Goal: Task Accomplishment & Management: Use online tool/utility

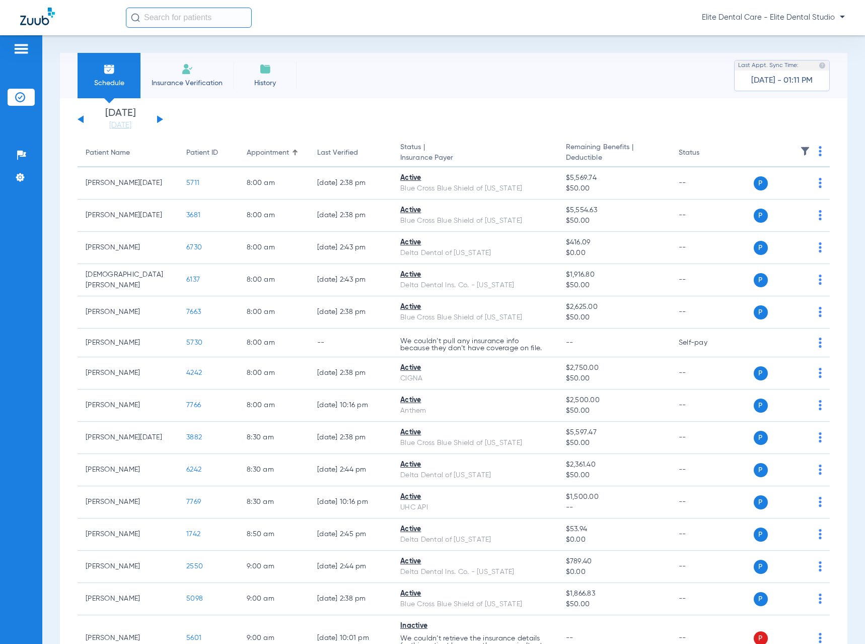
click at [161, 120] on button at bounding box center [160, 119] width 6 height 8
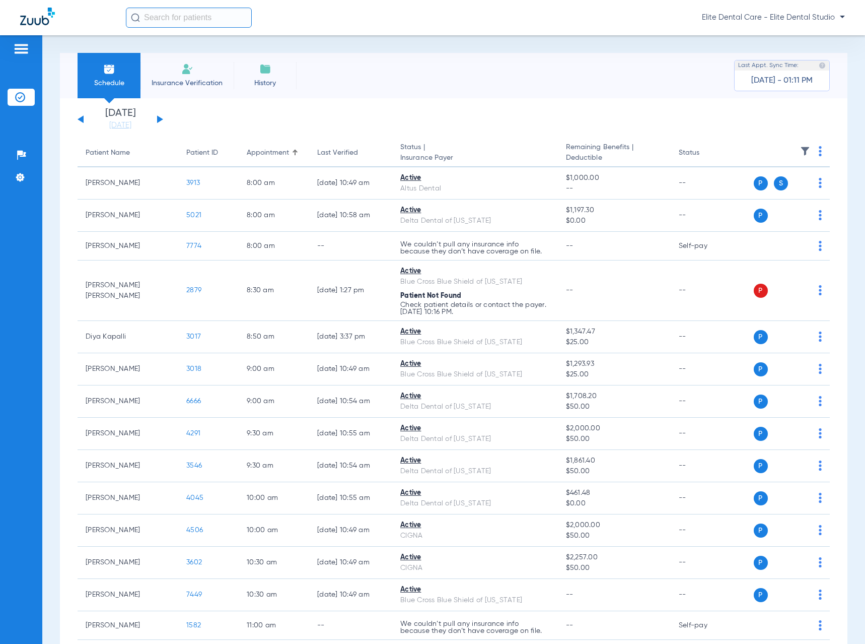
click at [157, 120] on div "[DATE] [DATE] [DATE] [DATE] [DATE] [DATE] [DATE] [DATE] [DATE] [DATE] [DATE] [D…" at bounding box center [121, 119] width 86 height 22
click at [157, 121] on button at bounding box center [160, 119] width 6 height 8
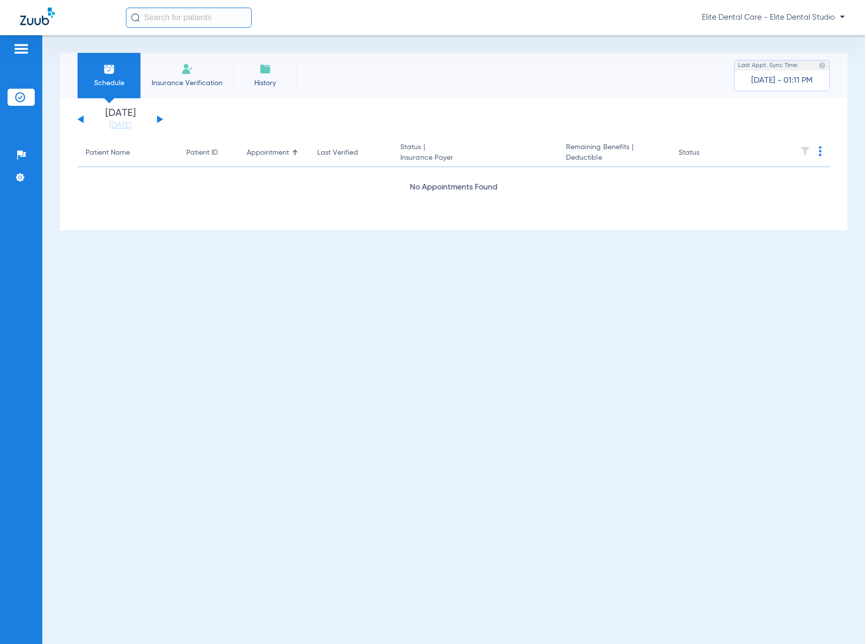
click at [157, 121] on button at bounding box center [160, 119] width 6 height 8
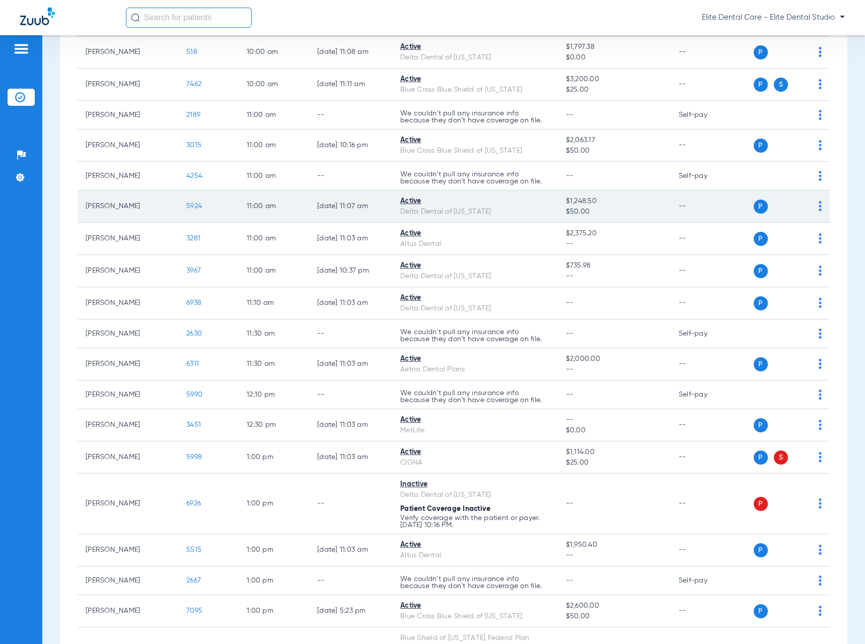
scroll to position [605, 0]
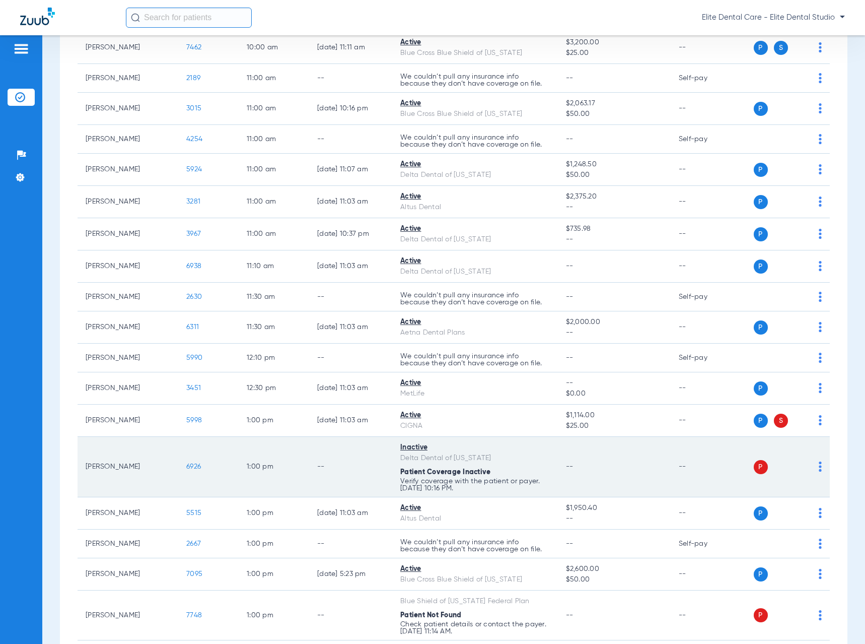
drag, startPoint x: 89, startPoint y: 469, endPoint x: 151, endPoint y: 468, distance: 61.5
click at [151, 468] on td "[PERSON_NAME]" at bounding box center [128, 467] width 101 height 60
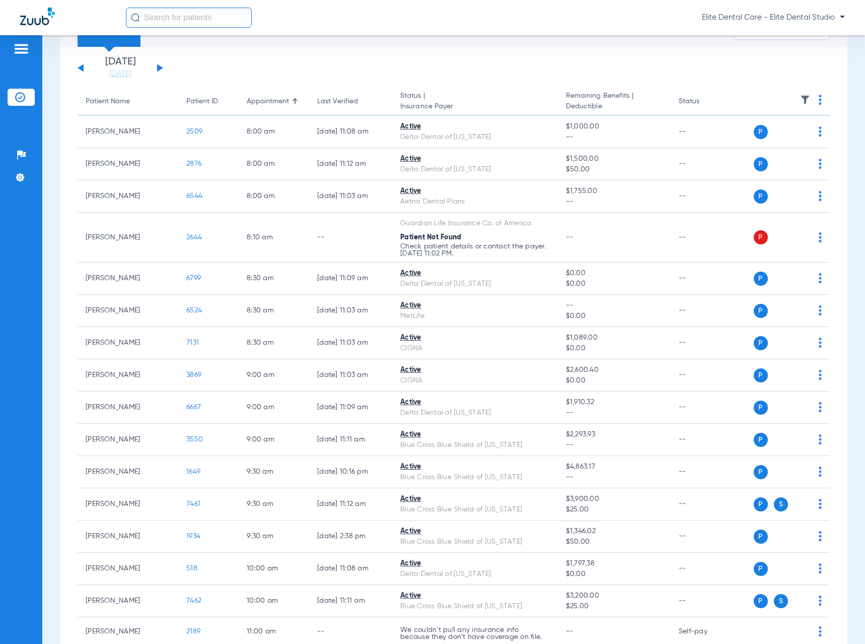
scroll to position [36, 0]
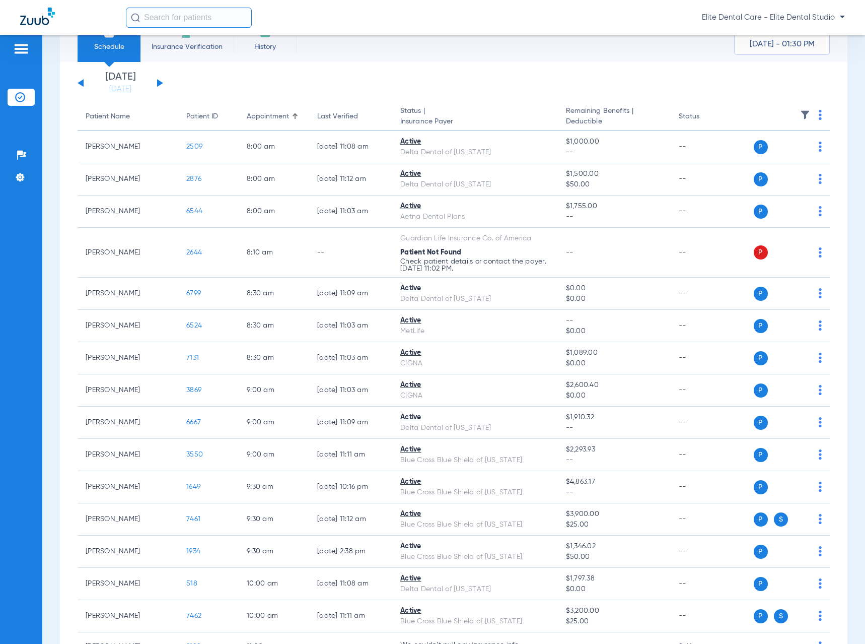
click at [158, 82] on button at bounding box center [160, 83] width 6 height 8
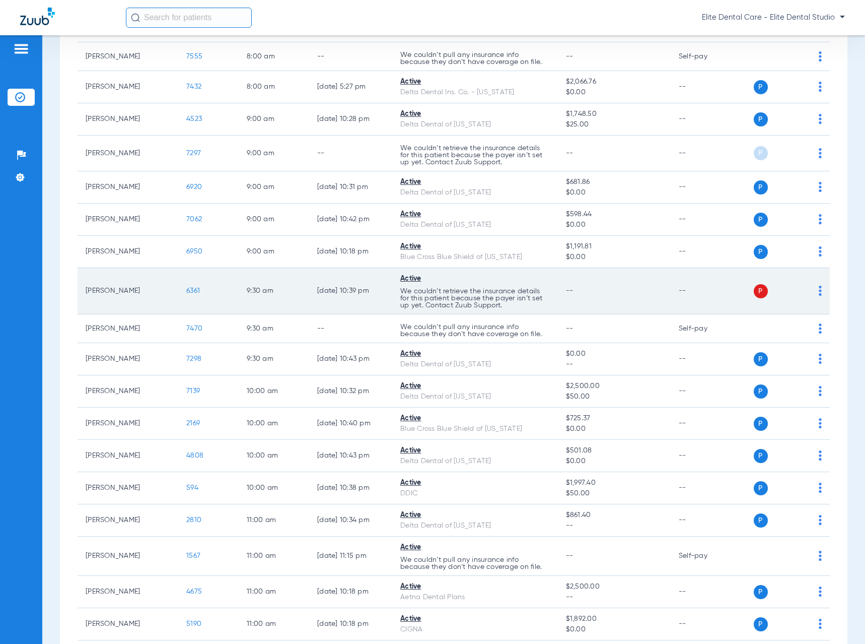
scroll to position [252, 0]
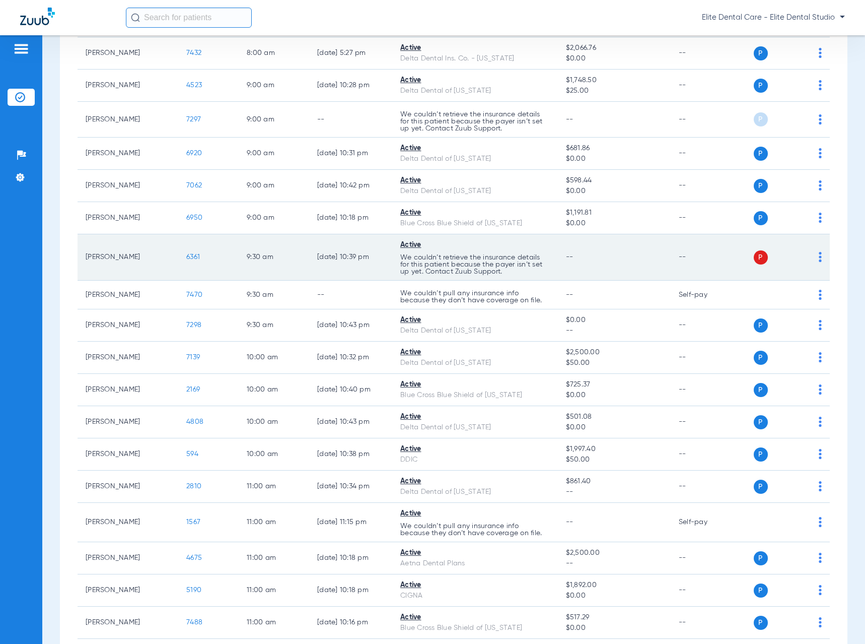
click at [819, 258] on img at bounding box center [820, 257] width 3 height 10
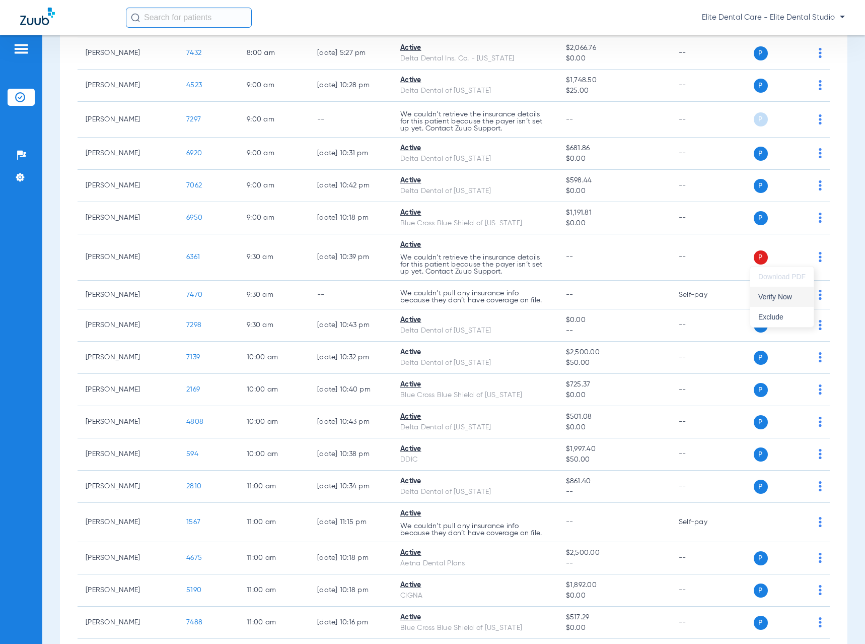
click at [783, 299] on span "Verify Now" at bounding box center [782, 296] width 47 height 7
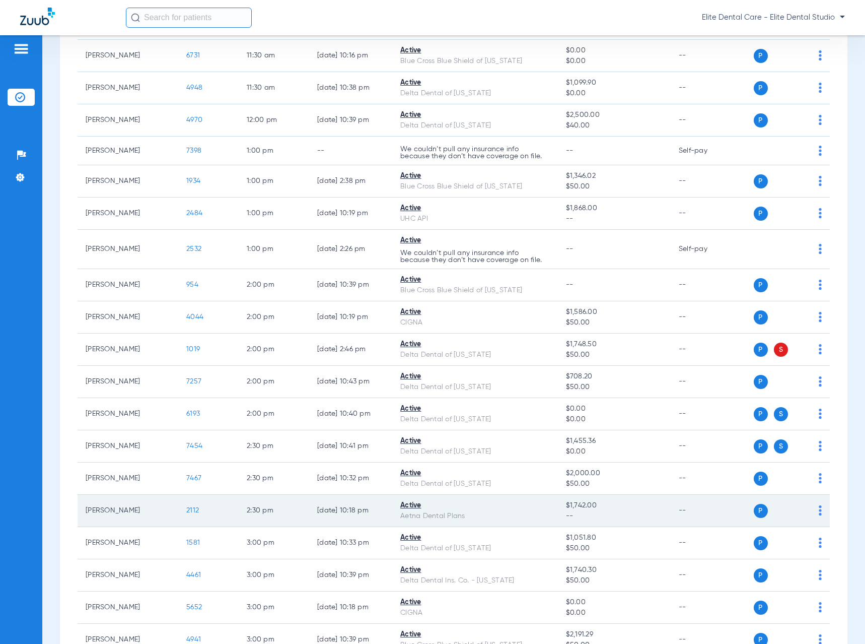
scroll to position [750, 0]
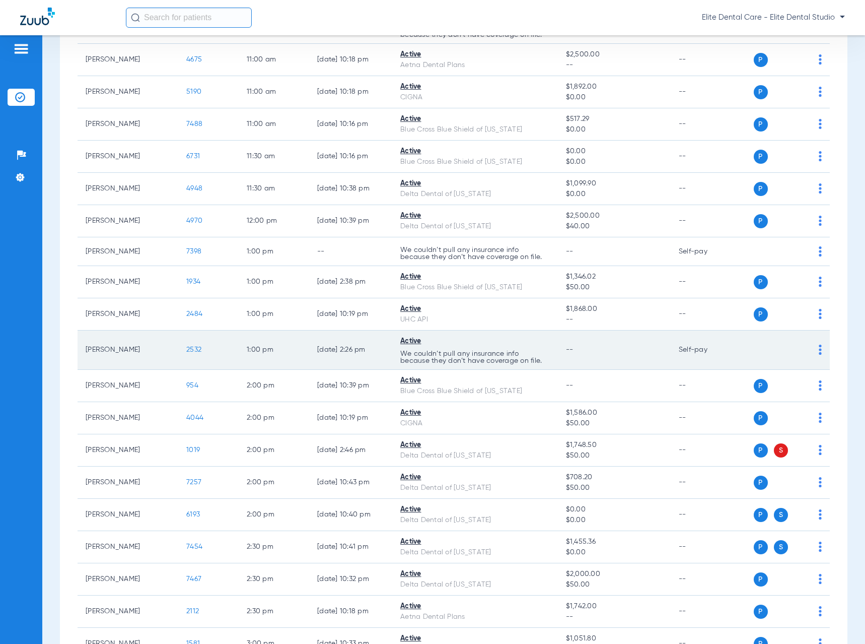
click at [344, 352] on td "[DATE] 2:26 PM" at bounding box center [350, 349] width 83 height 39
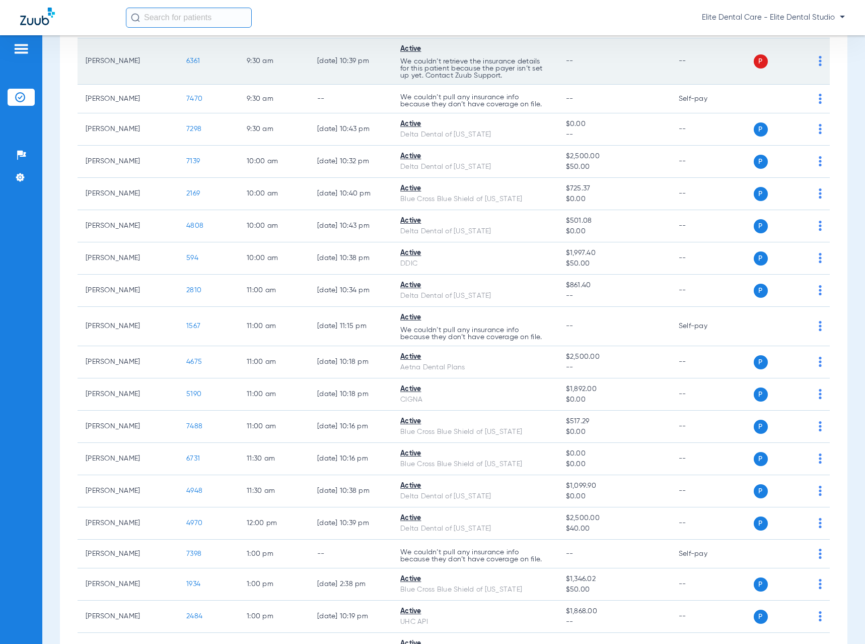
scroll to position [0, 0]
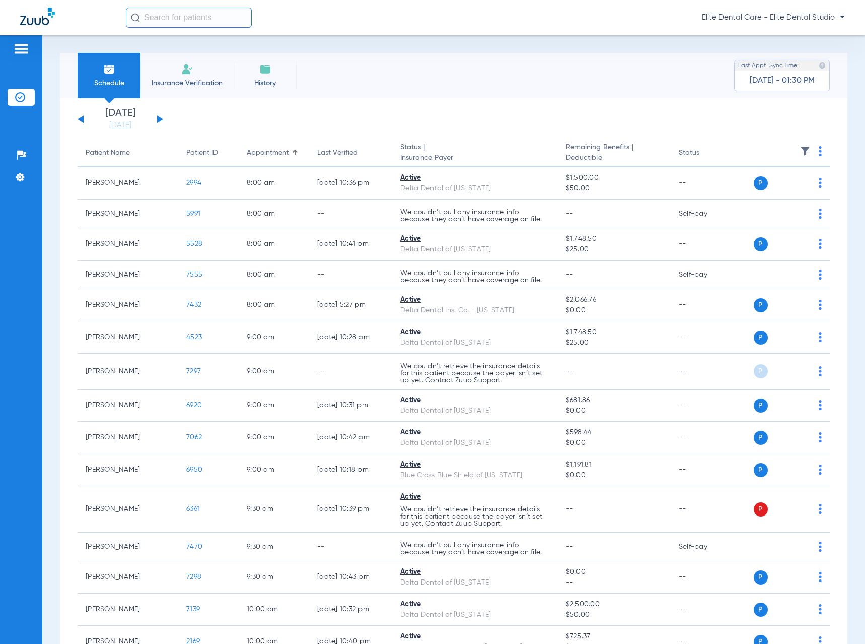
click at [158, 117] on button at bounding box center [160, 119] width 6 height 8
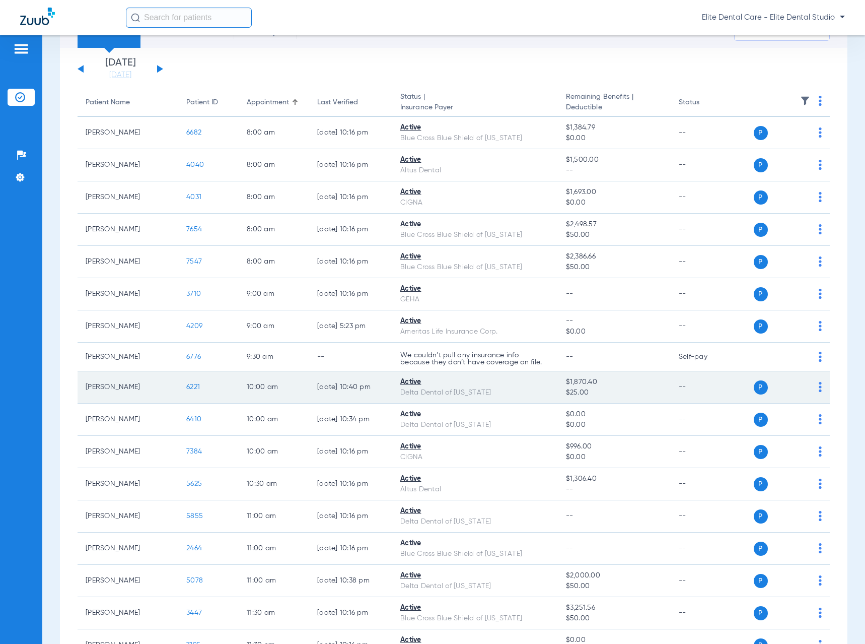
scroll to position [101, 0]
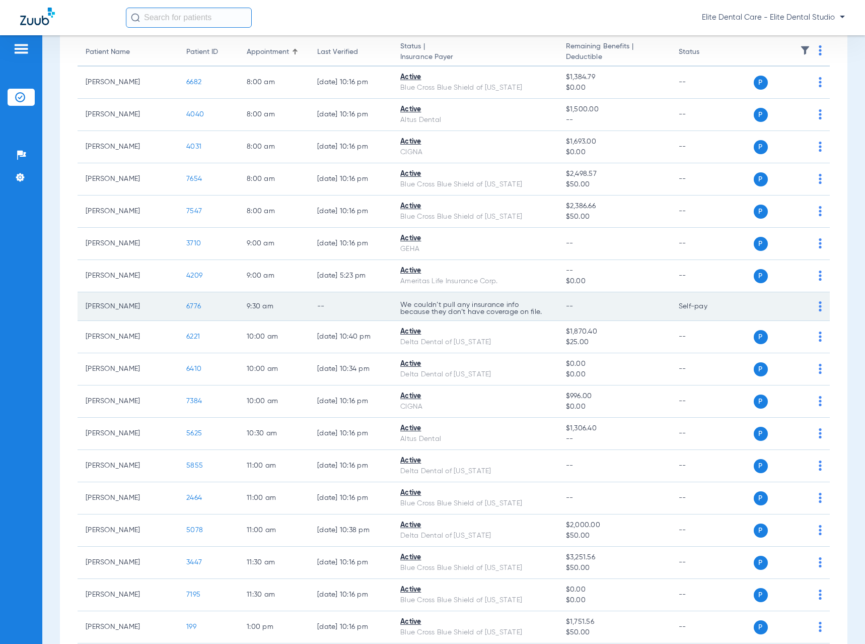
click at [203, 315] on td "6776" at bounding box center [208, 306] width 60 height 29
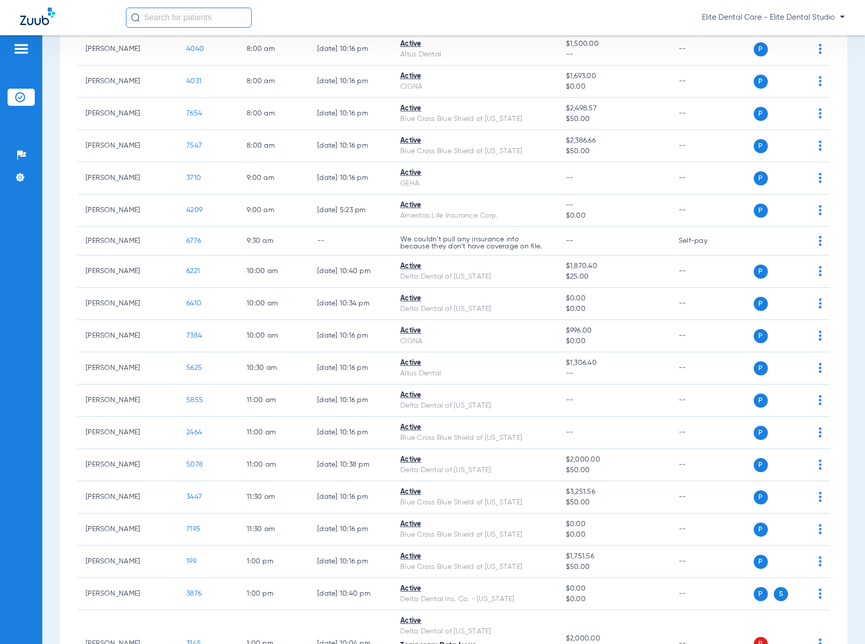
scroll to position [0, 0]
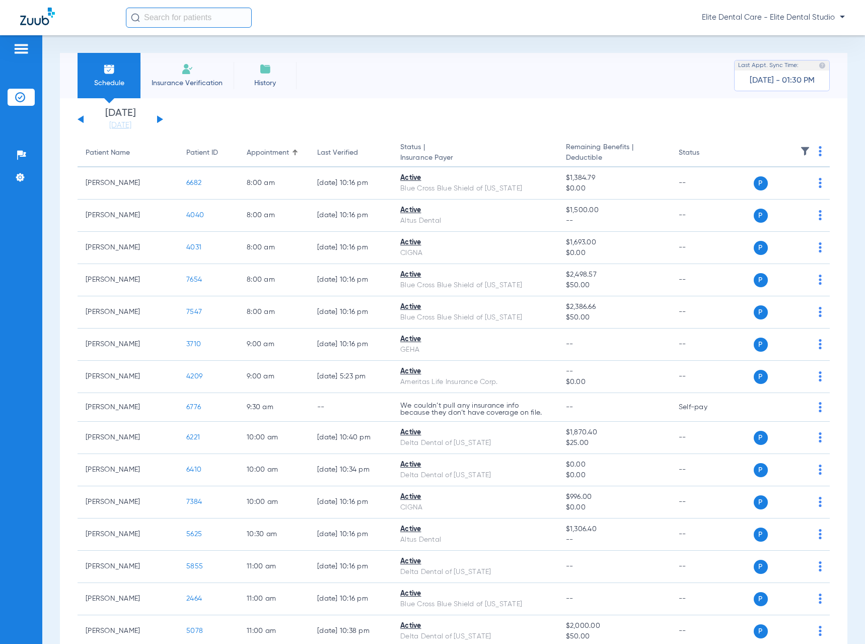
click at [159, 119] on button at bounding box center [160, 119] width 6 height 8
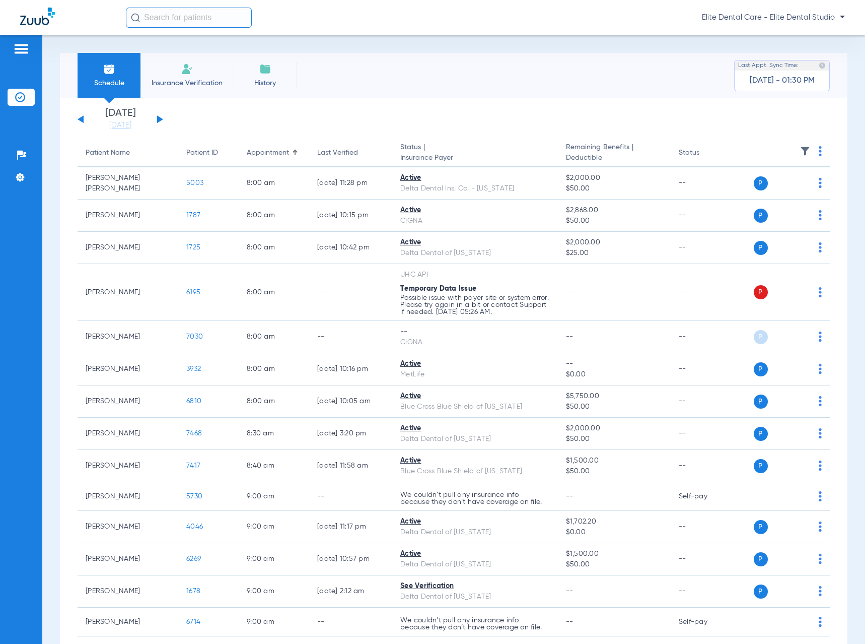
drag, startPoint x: 813, startPoint y: 149, endPoint x: 810, endPoint y: 155, distance: 6.1
click at [819, 149] on img at bounding box center [820, 151] width 3 height 10
click at [779, 194] on button "Verify All" at bounding box center [774, 191] width 79 height 20
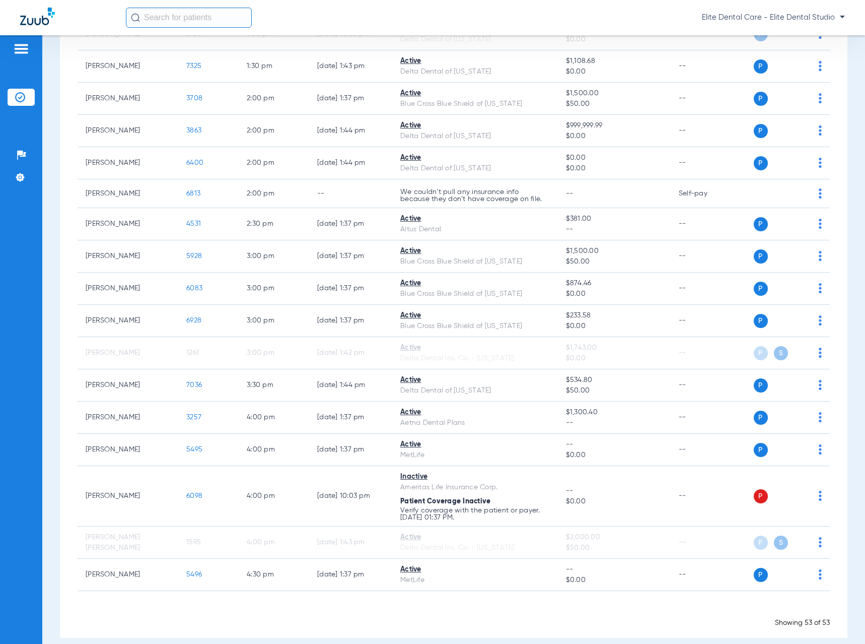
scroll to position [1445, 0]
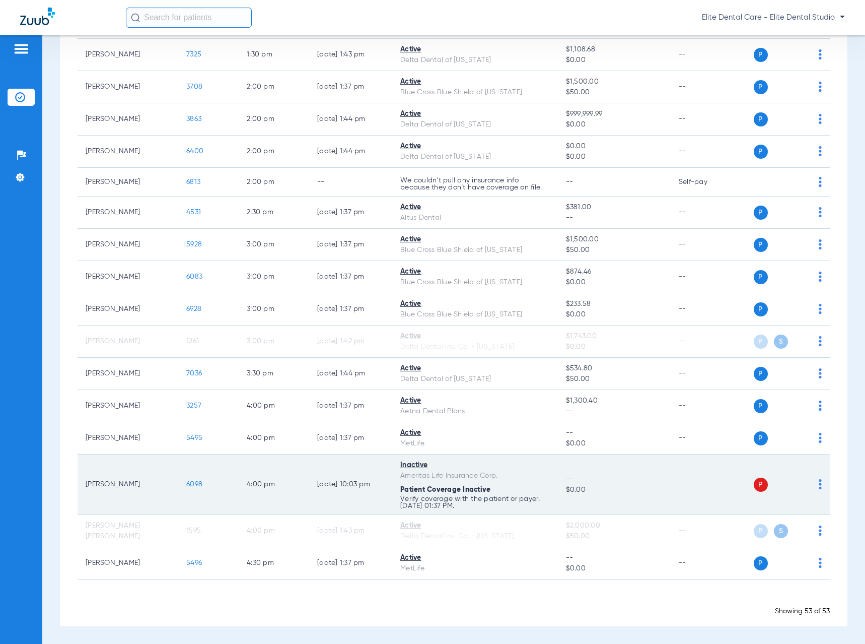
drag, startPoint x: 317, startPoint y: 484, endPoint x: 362, endPoint y: 488, distance: 45.1
click at [362, 488] on td "[DATE] 10:03 PM" at bounding box center [350, 484] width 83 height 60
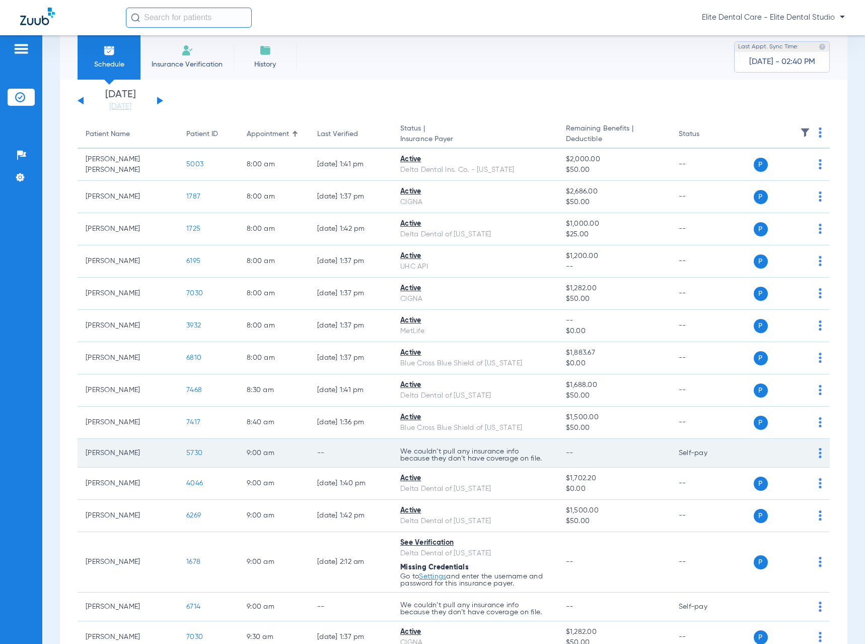
scroll to position [0, 0]
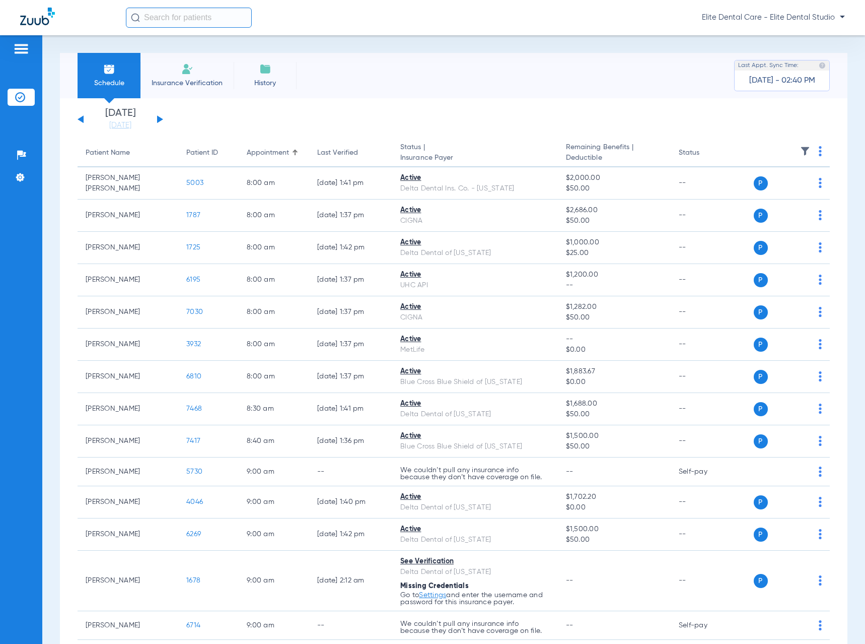
click at [163, 121] on div "[DATE] [DATE] [DATE] [DATE] [DATE] [DATE] [DATE] [DATE] [DATE] [DATE] [DATE] [D…" at bounding box center [121, 119] width 86 height 22
click at [160, 119] on button at bounding box center [160, 119] width 6 height 8
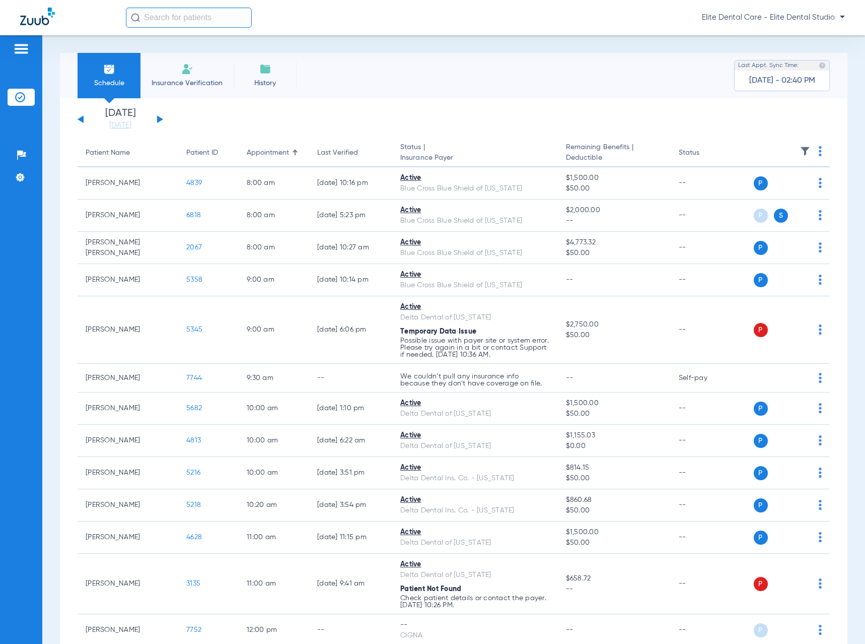
click at [819, 152] on img at bounding box center [820, 151] width 3 height 10
click at [776, 186] on button "Verify All" at bounding box center [774, 191] width 79 height 20
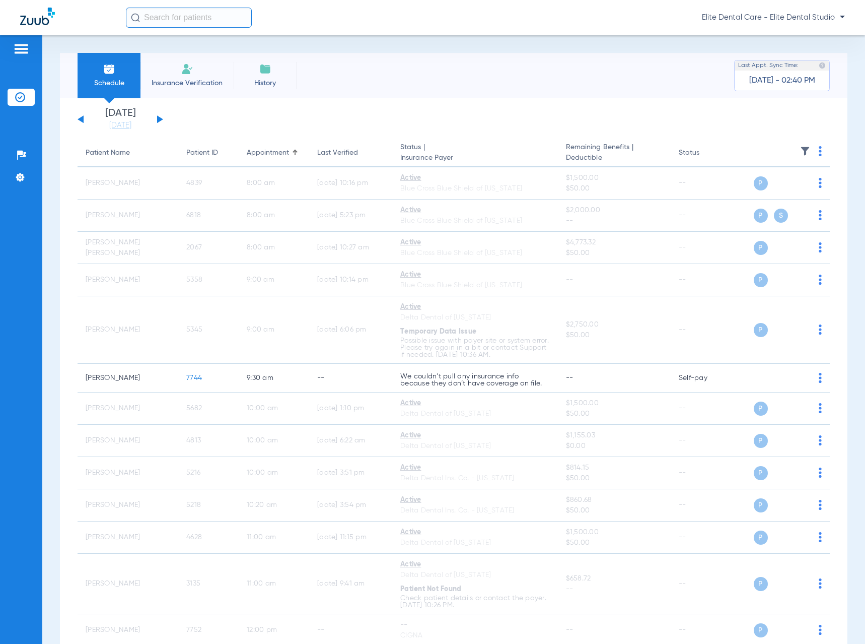
click at [79, 120] on div "[DATE] [DATE] [DATE] [DATE] [DATE] [DATE] [DATE] [DATE] [DATE] [DATE] [DATE] [D…" at bounding box center [121, 119] width 86 height 22
click at [81, 118] on button at bounding box center [81, 119] width 6 height 8
